Goal: Book appointment/travel/reservation

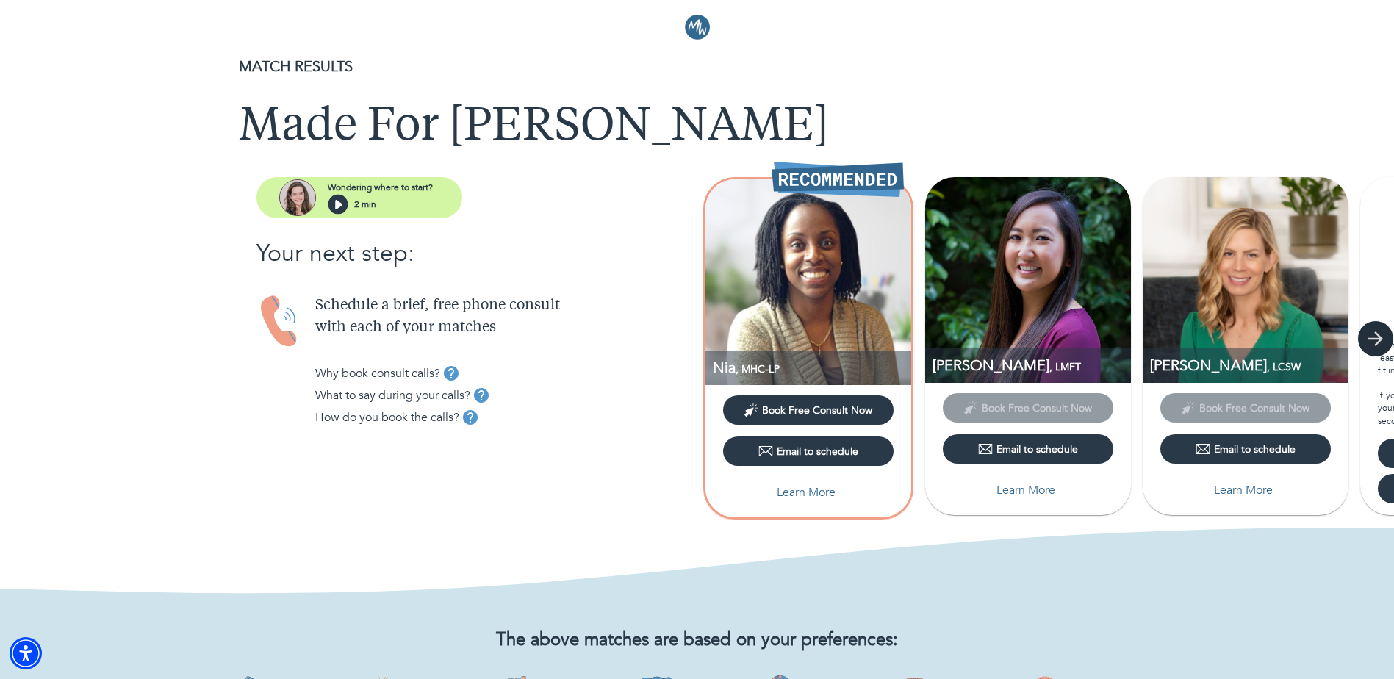
click at [1378, 343] on icon "button" at bounding box center [1375, 338] width 15 height 15
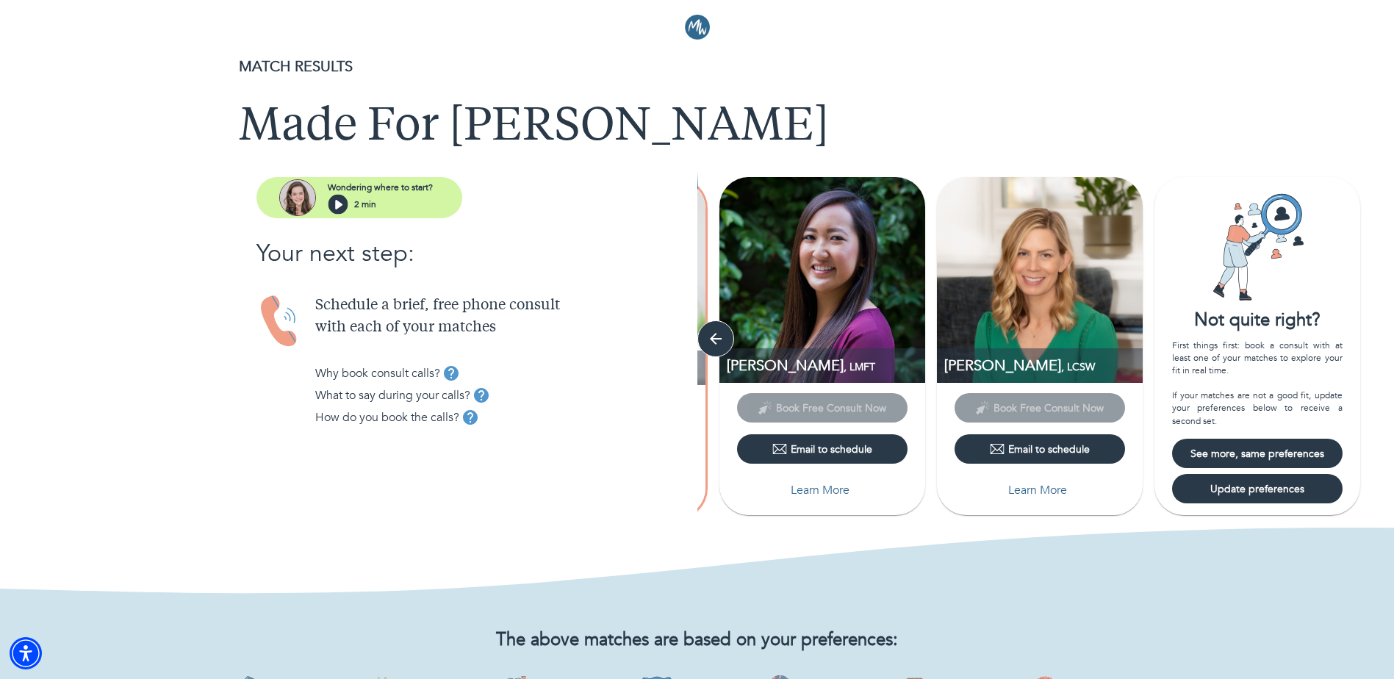
click at [695, 340] on div "Schedule a brief, free phone consult with each of your matches Why book consult…" at bounding box center [506, 373] width 382 height 157
click at [715, 337] on icon "button" at bounding box center [716, 339] width 22 height 22
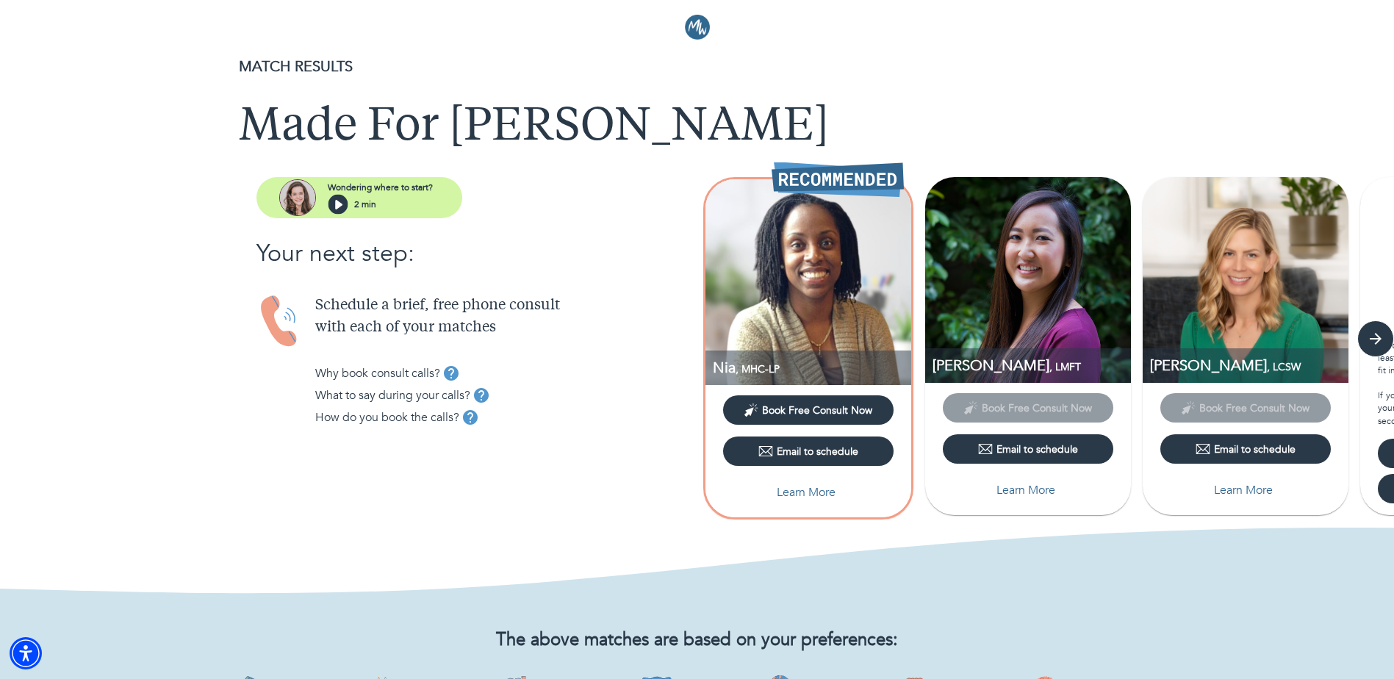
click at [825, 495] on p "Learn More" at bounding box center [806, 493] width 59 height 18
select select "6"
select select "2"
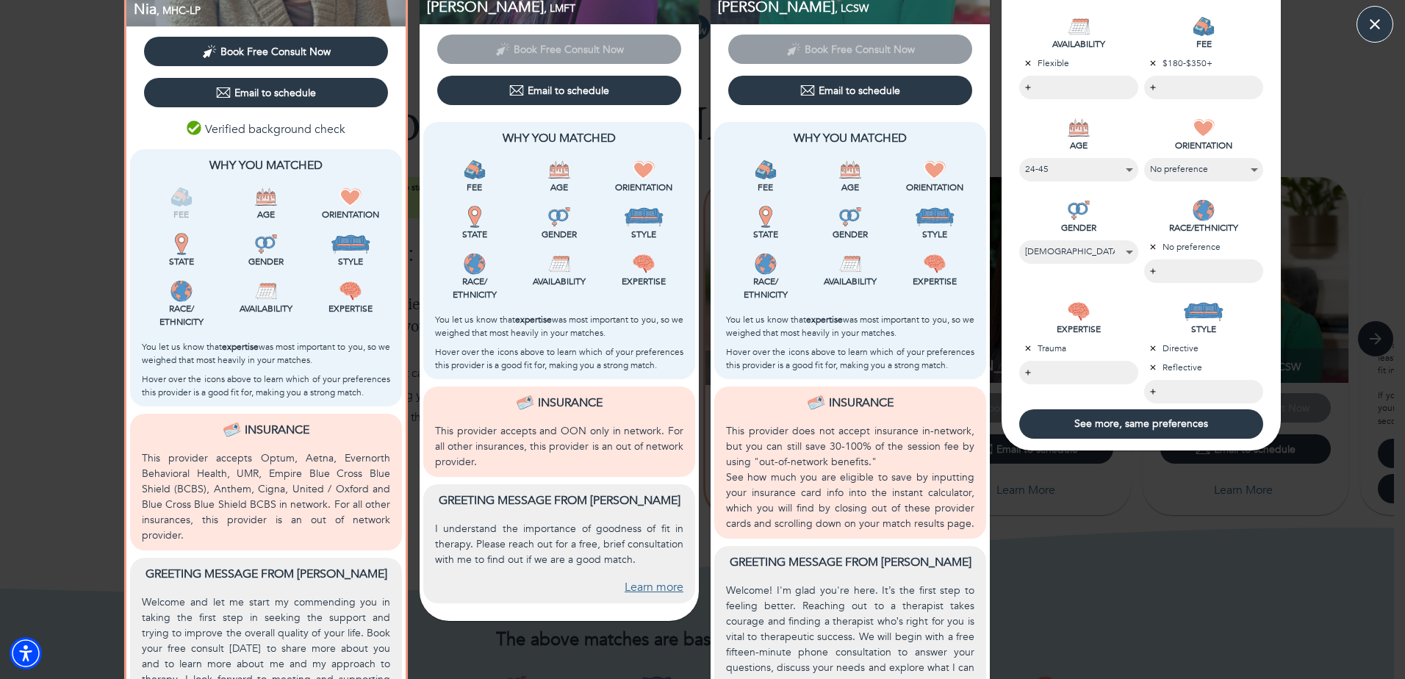
scroll to position [219, 0]
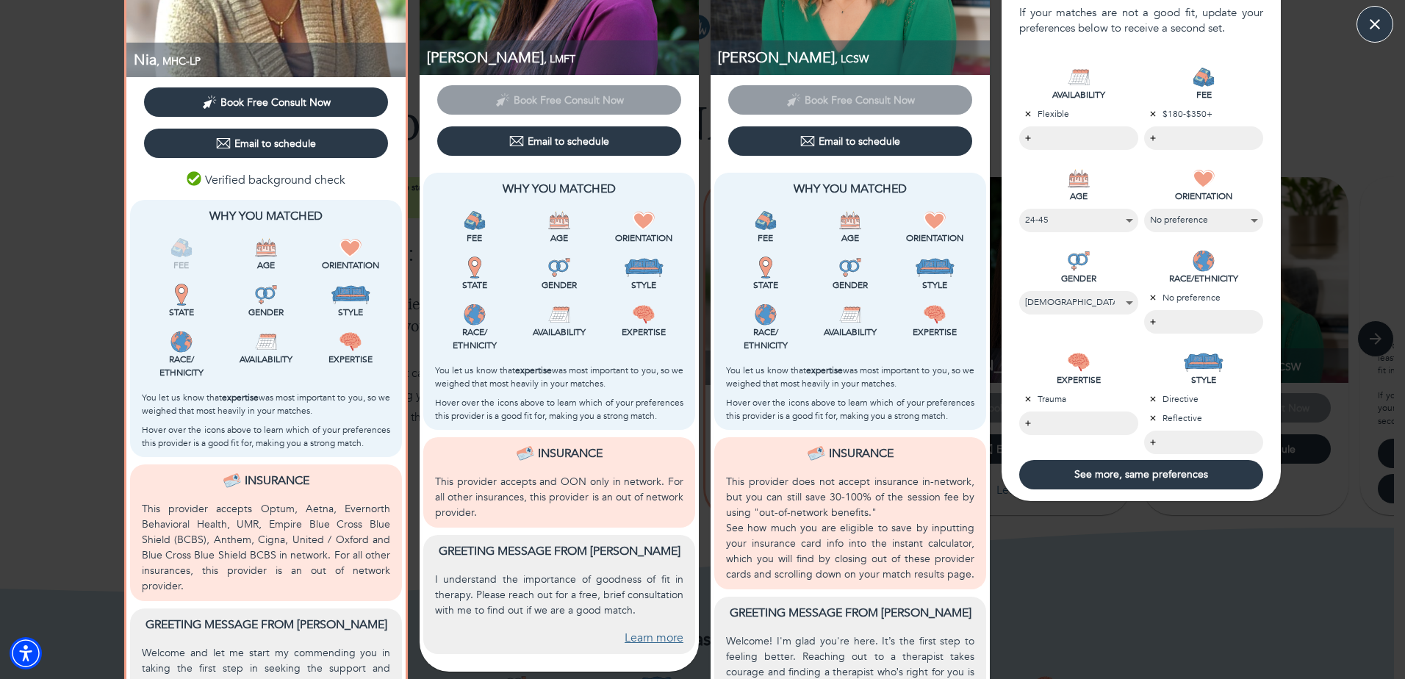
click at [1150, 611] on div "Not quite right? First things first: book a consult with at least one of your m…" at bounding box center [1141, 311] width 291 height 1030
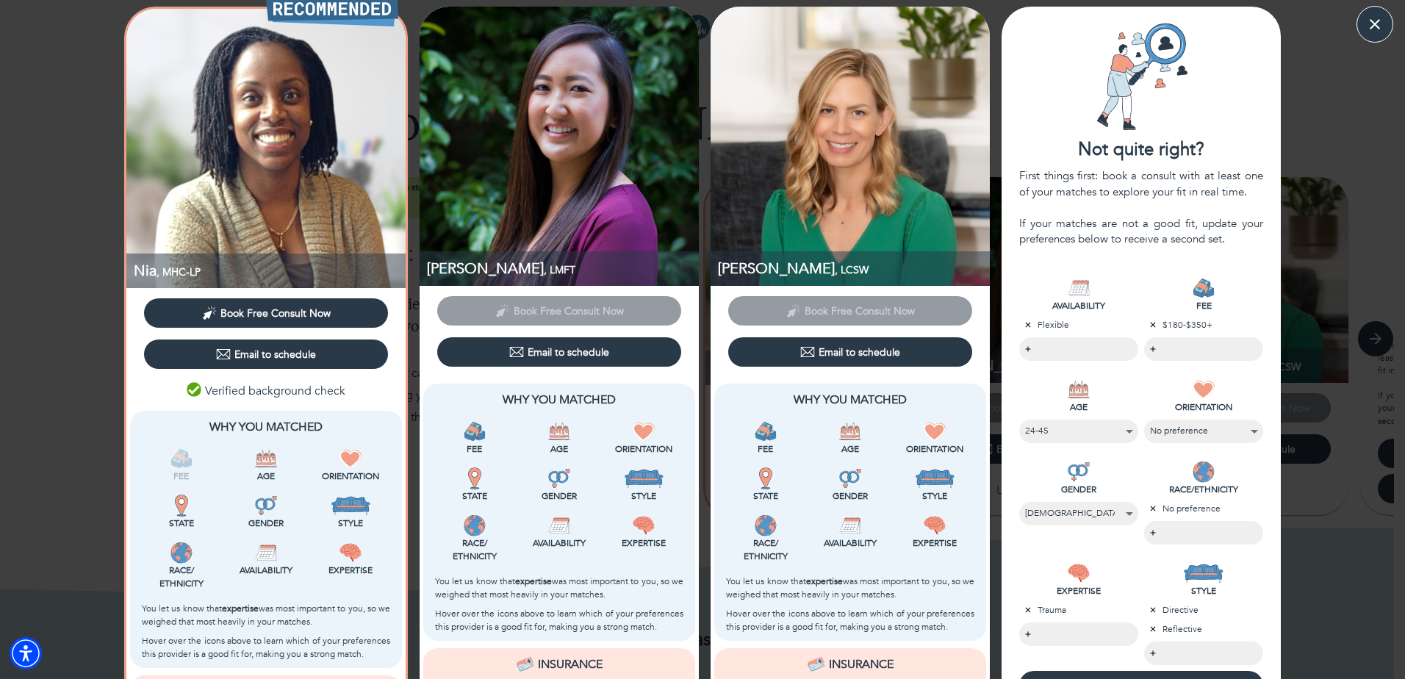
scroll to position [0, 0]
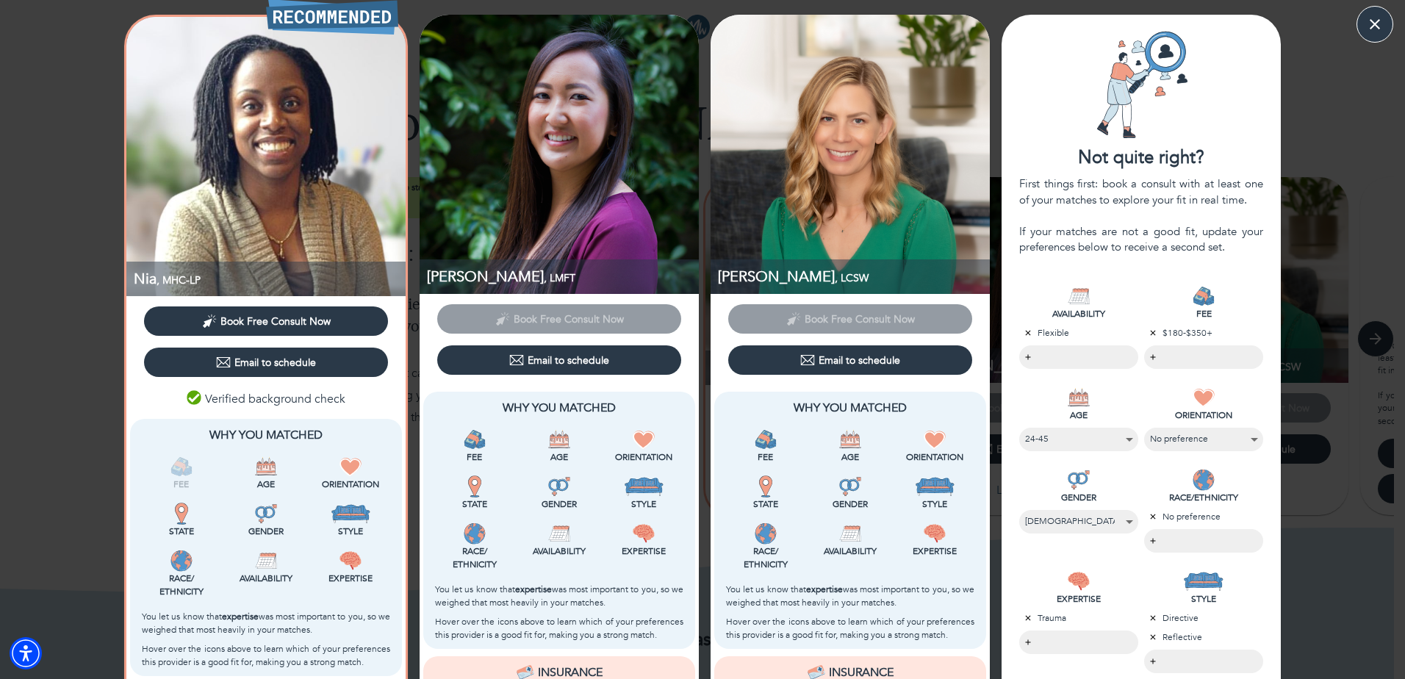
click at [1317, 97] on div "Nia , MHC-LP Book Free Consult Now Email to schedule Verified background check …" at bounding box center [702, 530] width 1405 height 1030
click at [1381, 14] on icon "button" at bounding box center [1375, 24] width 22 height 22
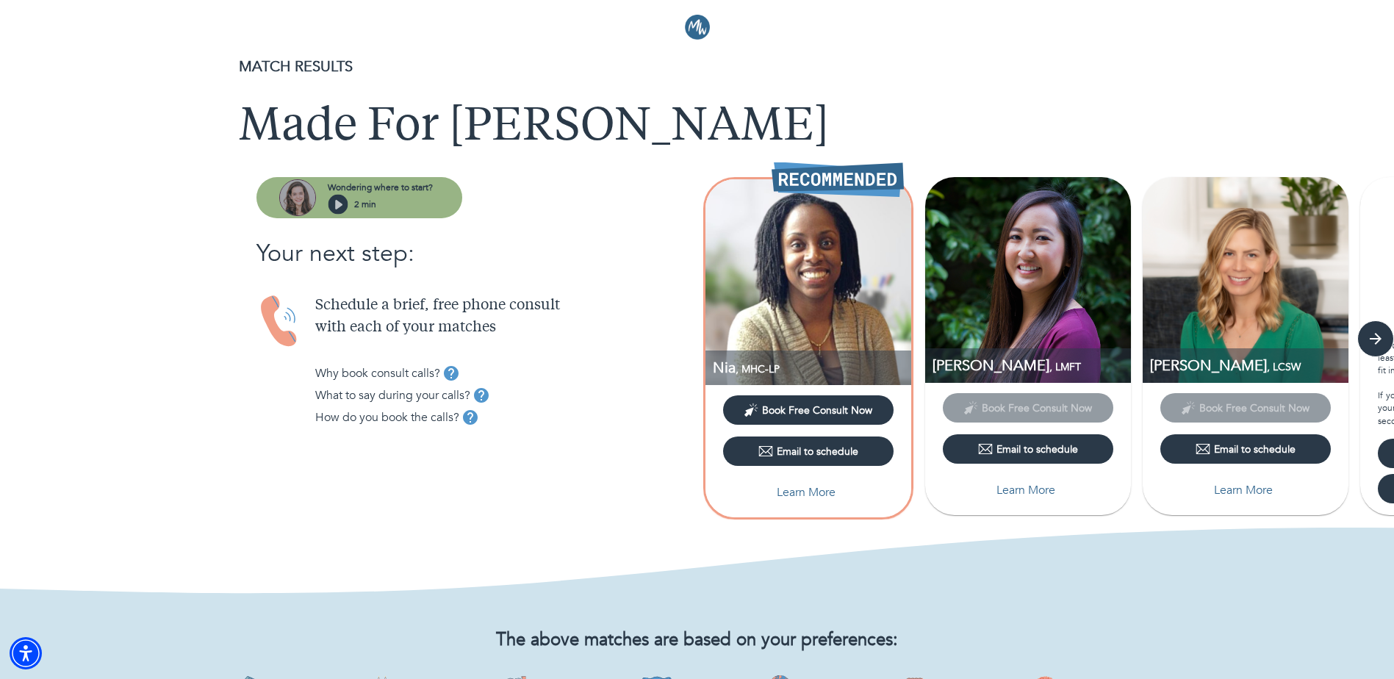
click at [342, 206] on icon "button" at bounding box center [339, 205] width 20 height 20
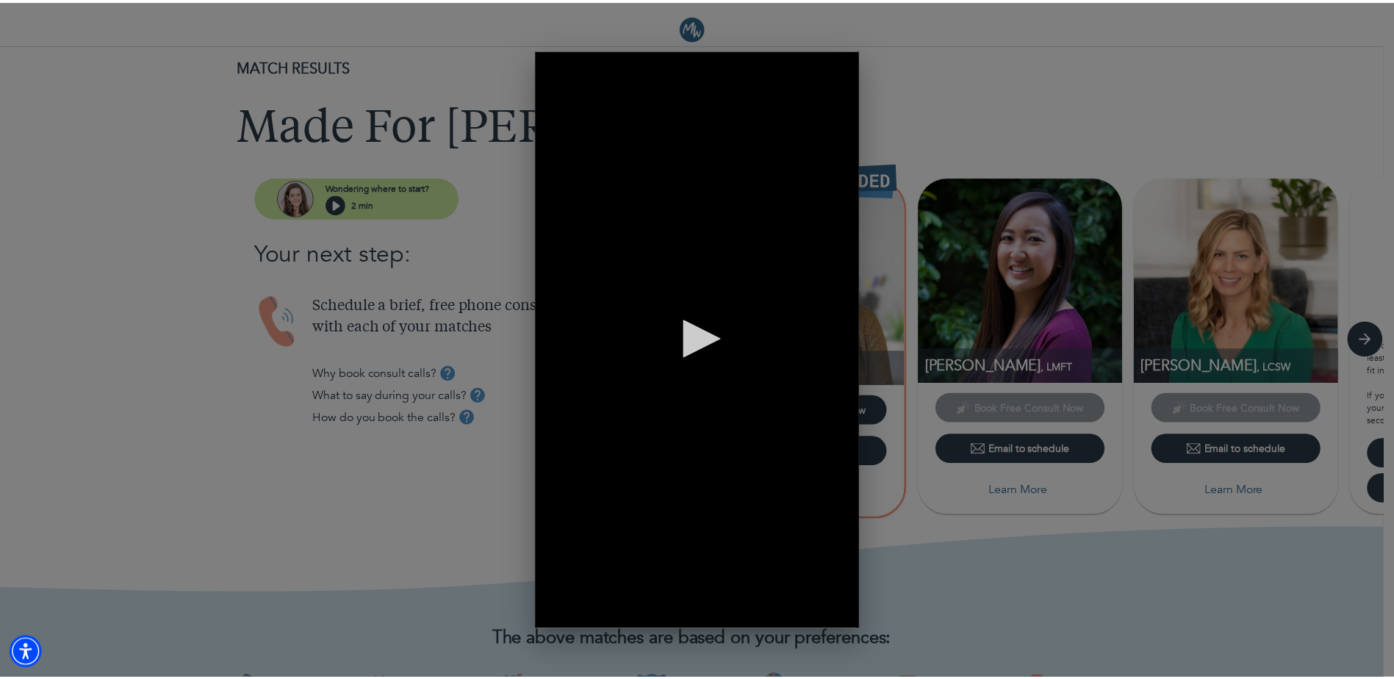
scroll to position [0, 315]
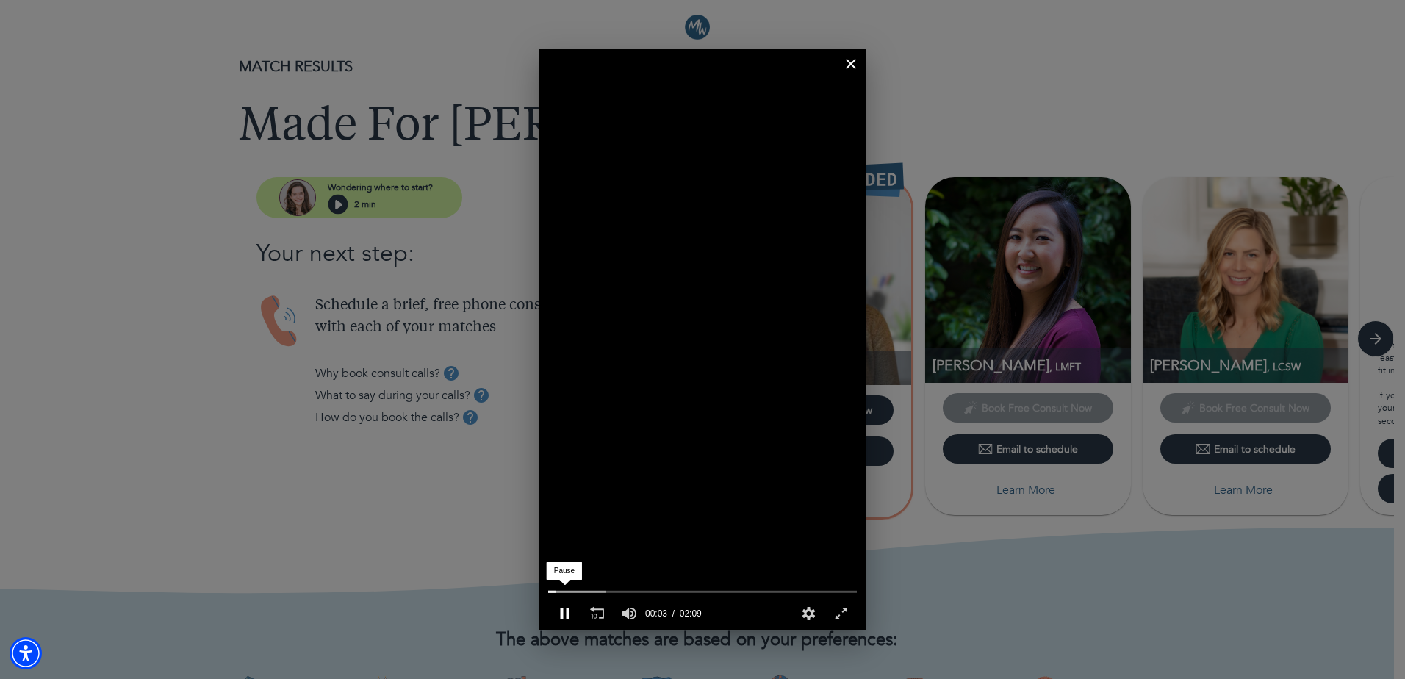
click at [573, 614] on div "Pause" at bounding box center [564, 613] width 32 height 32
drag, startPoint x: 548, startPoint y: 587, endPoint x: 528, endPoint y: 589, distance: 19.2
click at [539, 589] on div "00:00" at bounding box center [702, 592] width 326 height 12
click at [566, 608] on div "Play" at bounding box center [564, 613] width 32 height 32
click at [566, 608] on div "Pause" at bounding box center [564, 613] width 32 height 32
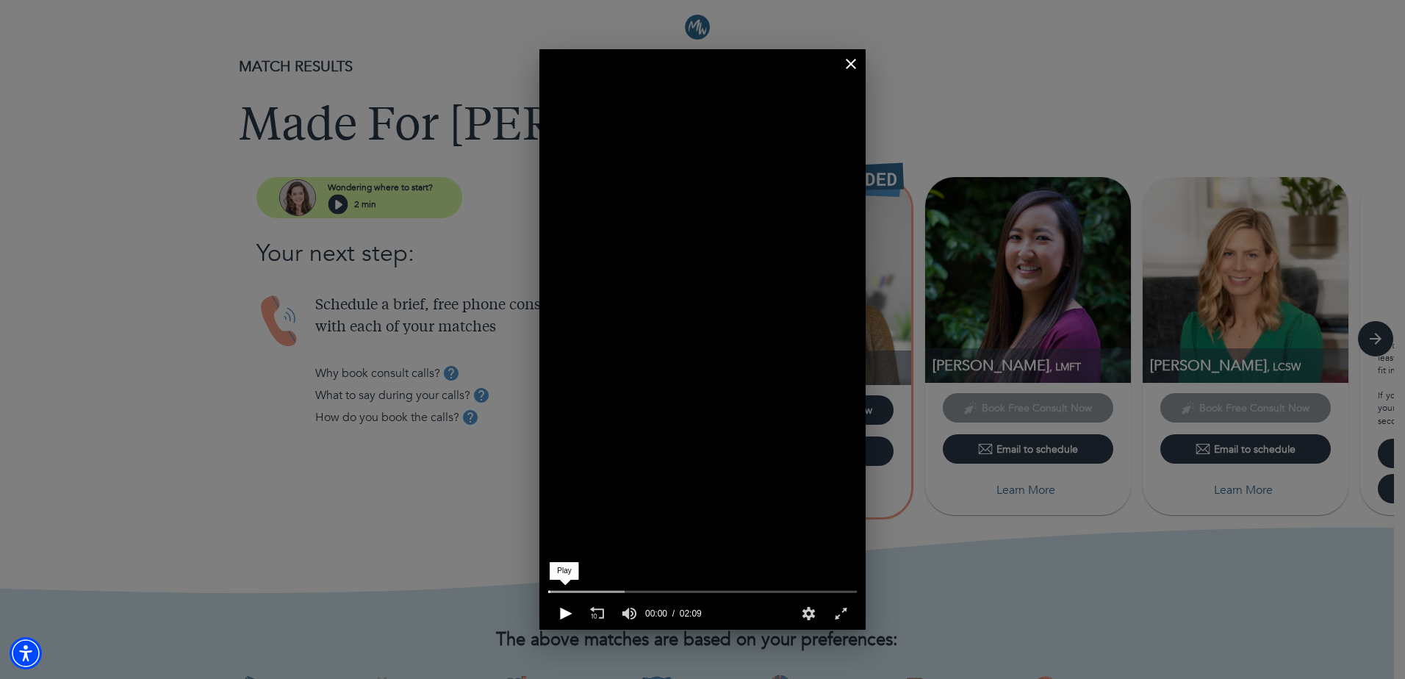
click at [556, 623] on div "Play" at bounding box center [564, 613] width 32 height 32
click at [200, 536] on div "0 seconds of 2 minutes, 9 seconds Volume 90% Press shift question mark to acces…" at bounding box center [702, 339] width 1405 height 679
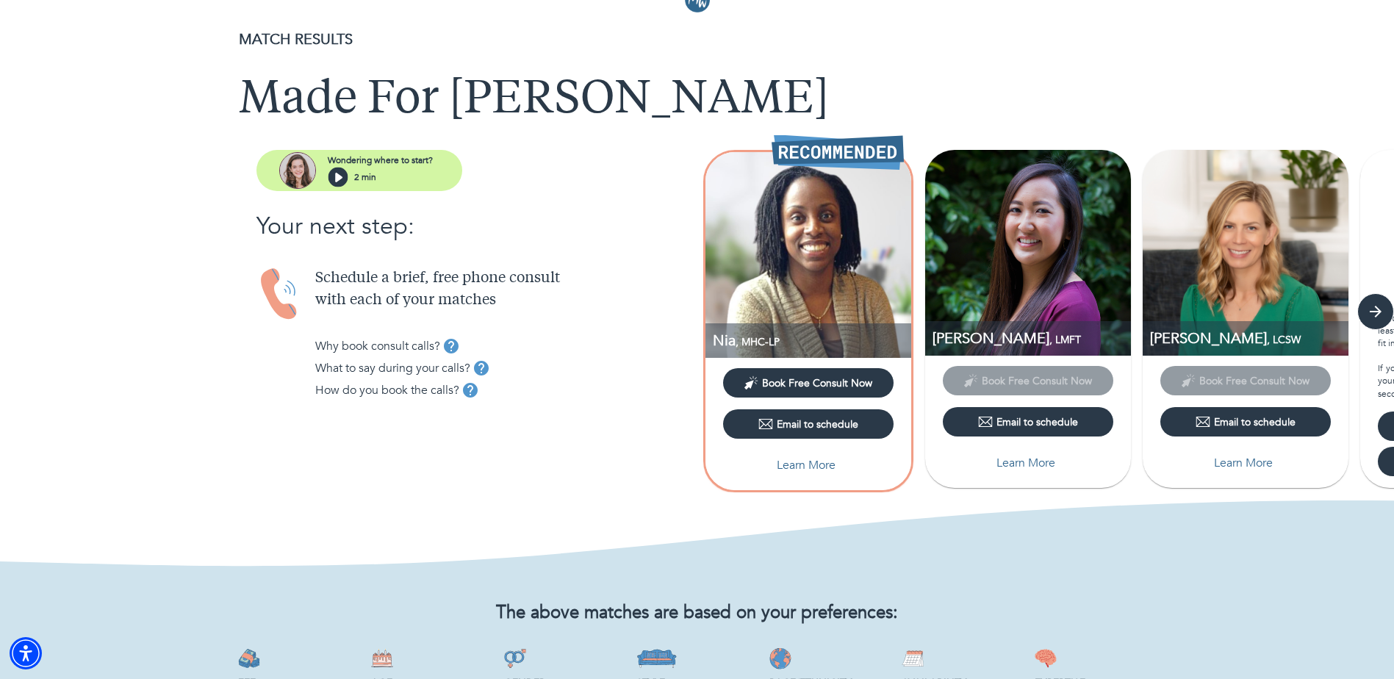
scroll to position [0, 0]
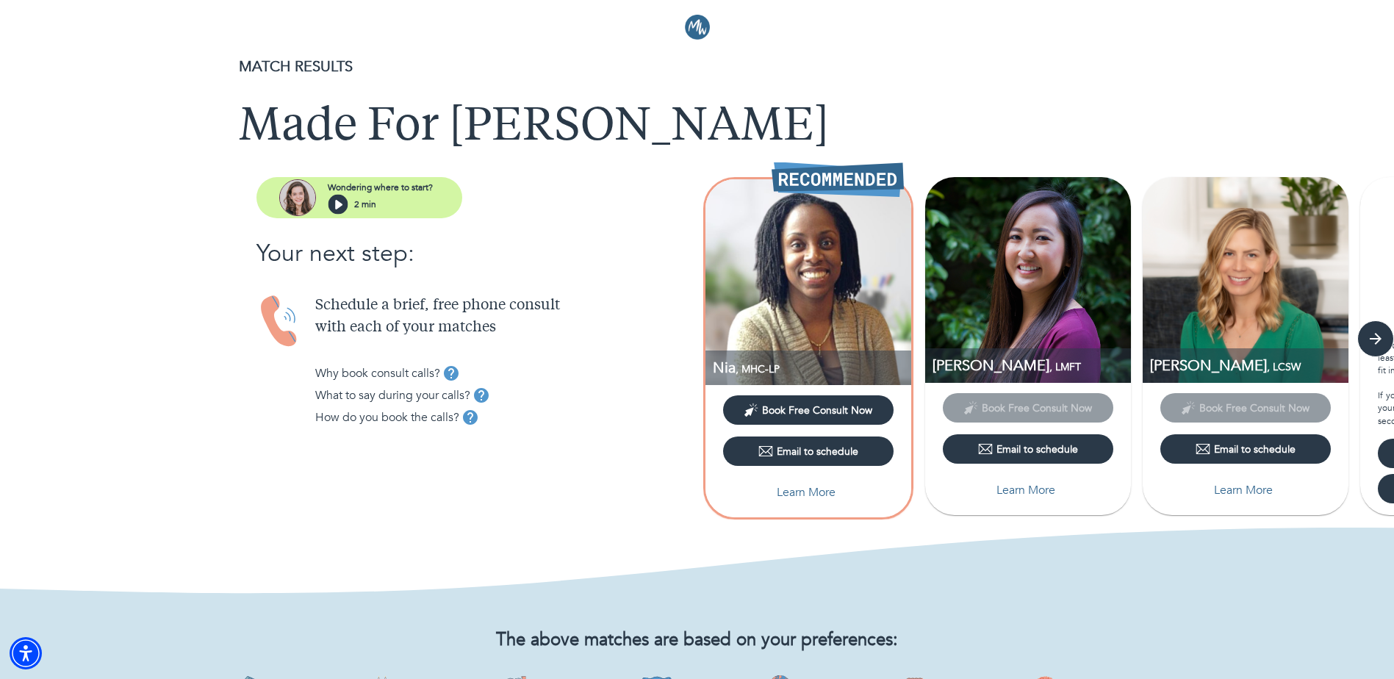
click at [995, 448] on div "Email to schedule" at bounding box center [1028, 449] width 100 height 15
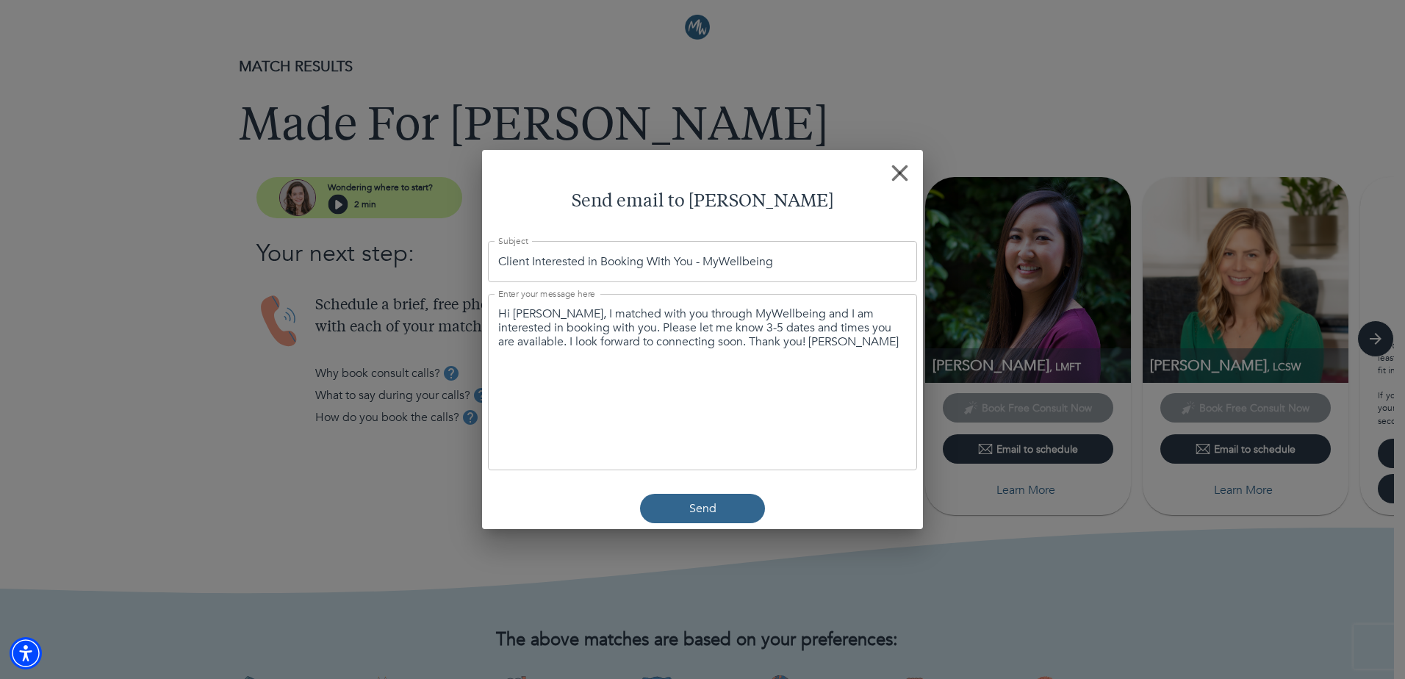
click at [781, 411] on div "Hi [PERSON_NAME], I matched with you through MyWellbeing and I am interested in…" at bounding box center [702, 382] width 429 height 176
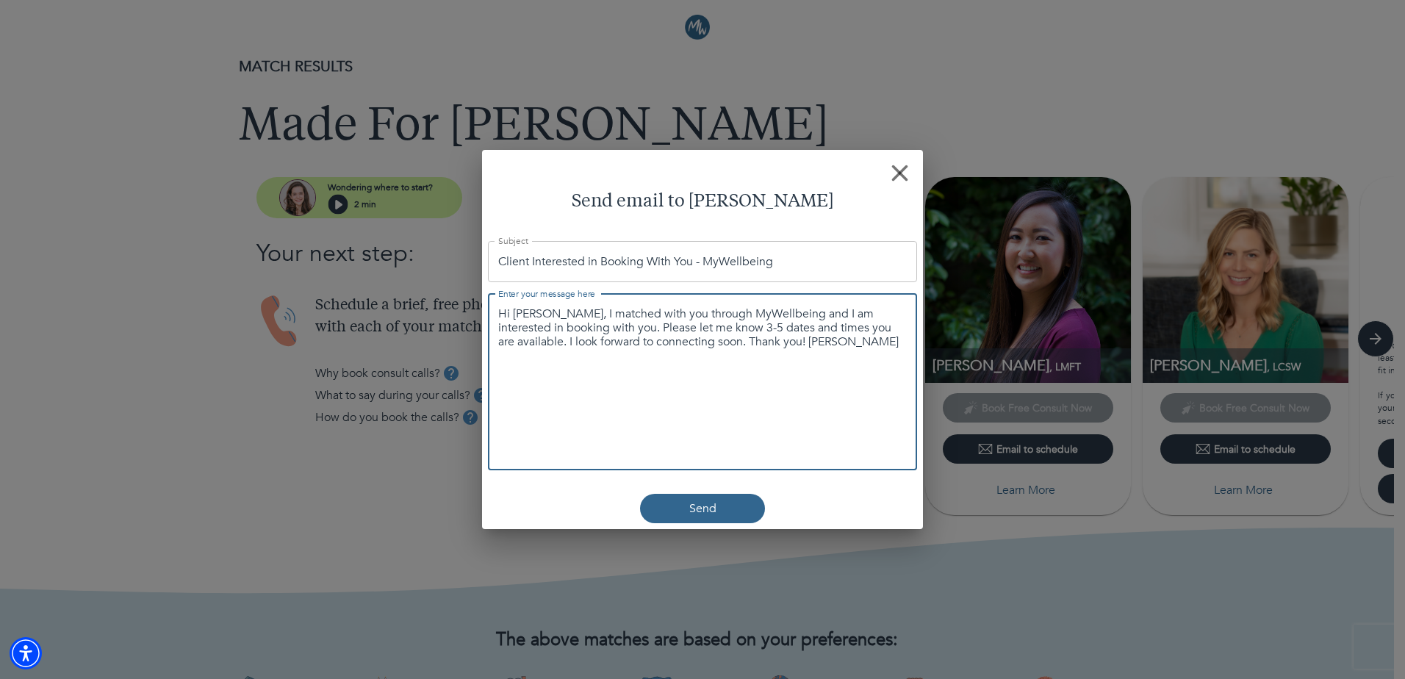
click at [897, 175] on rect "button" at bounding box center [899, 173] width 17 height 17
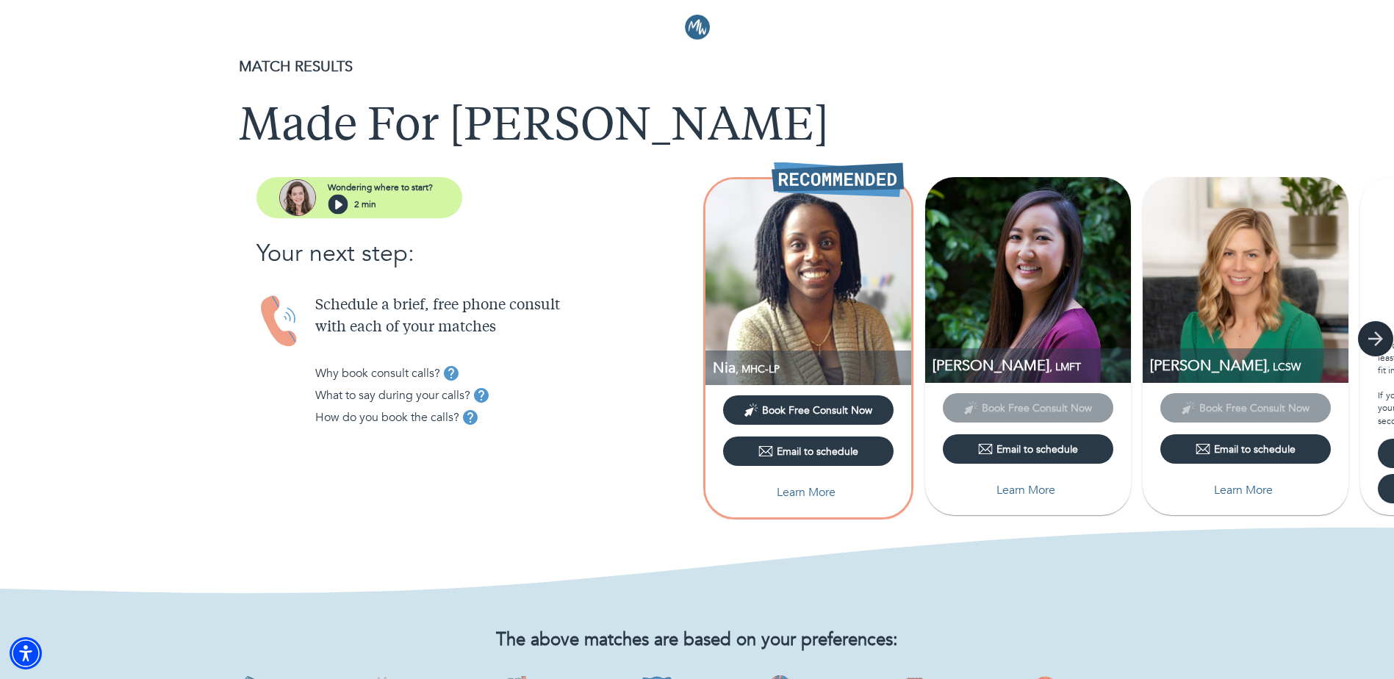
click at [1379, 340] on icon "button" at bounding box center [1375, 338] width 15 height 15
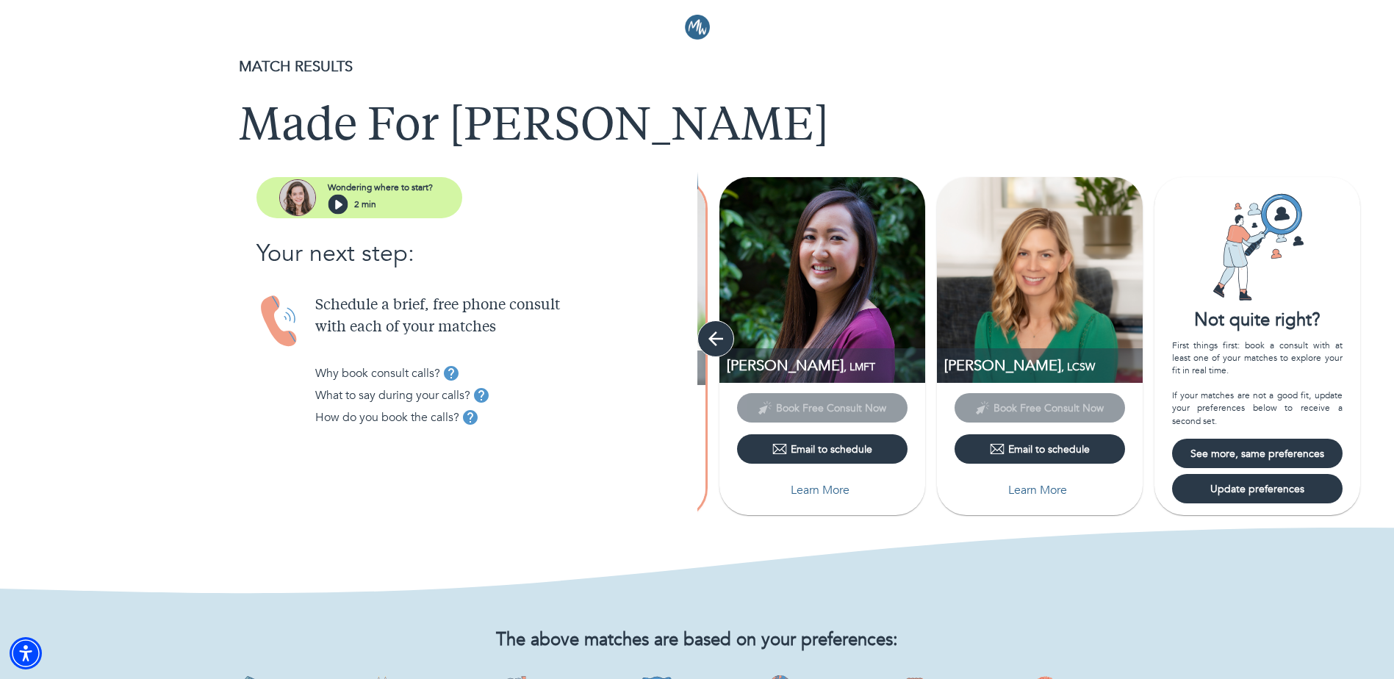
click at [700, 329] on div "Nia , MHC-LP Book Free Consult Now Email to schedule Learn More [PERSON_NAME] ,…" at bounding box center [1045, 340] width 697 height 357
click at [710, 340] on icon "button" at bounding box center [715, 338] width 15 height 15
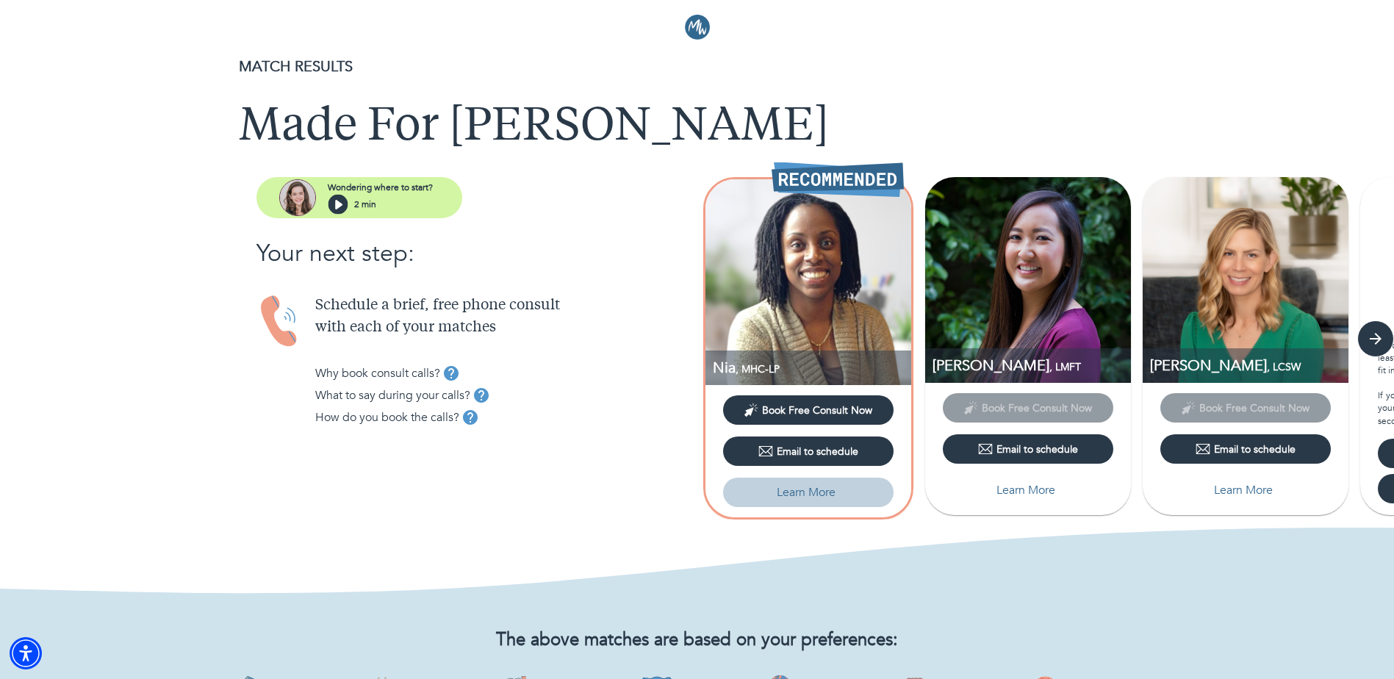
click at [793, 496] on p "Learn More" at bounding box center [806, 493] width 59 height 18
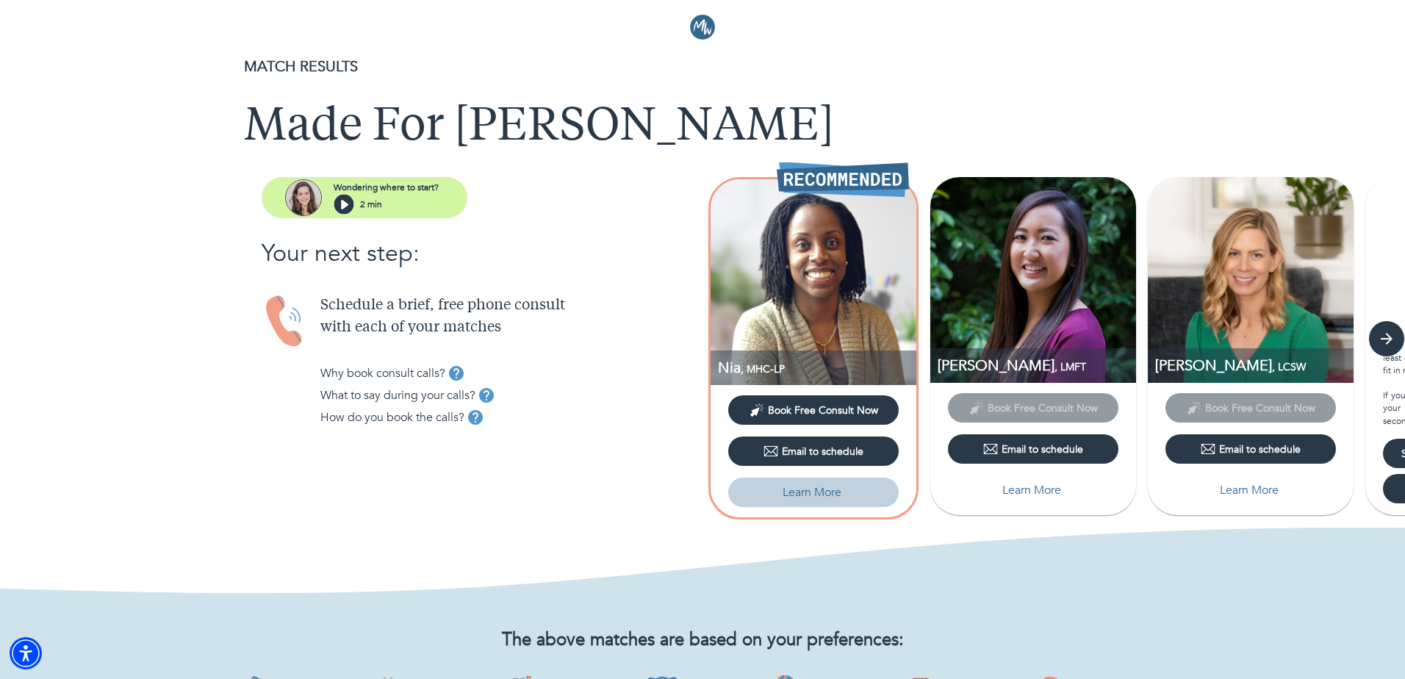
select select "6"
select select "2"
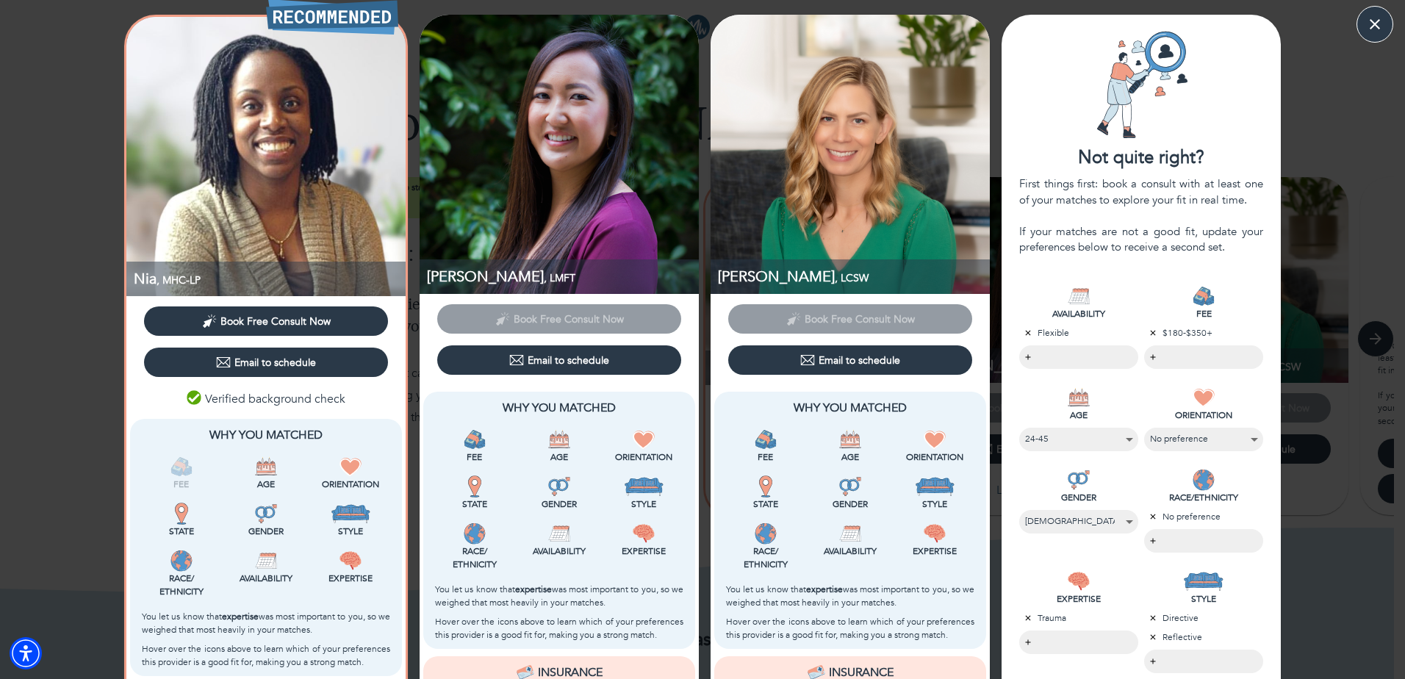
click at [1385, 529] on div "Nia , MHC-LP Book Free Consult Now Email to schedule Verified background check …" at bounding box center [702, 530] width 1405 height 1030
click at [1359, 534] on div "Nia , MHC-LP Book Free Consult Now Email to schedule Verified background check …" at bounding box center [702, 530] width 1405 height 1030
click at [1377, 11] on button "button" at bounding box center [1375, 24] width 37 height 37
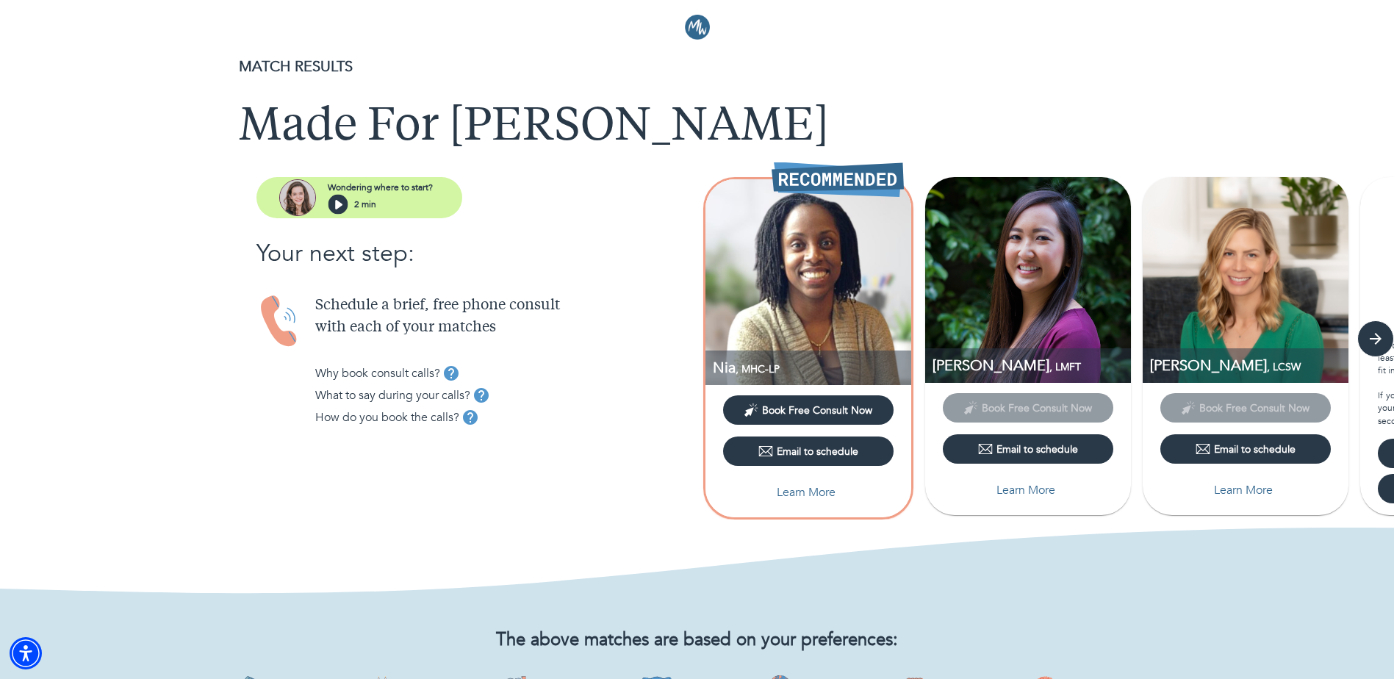
click at [697, 26] on img at bounding box center [697, 27] width 25 height 25
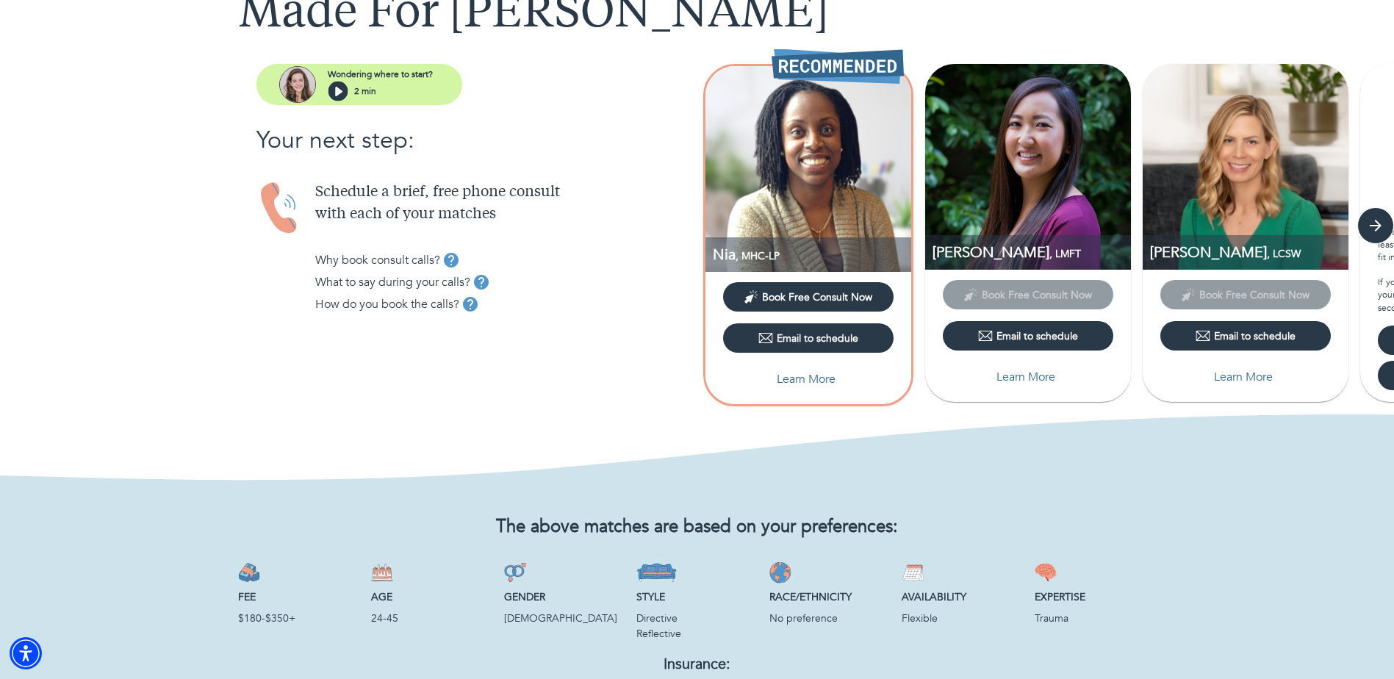
scroll to position [73, 0]
